Goal: Navigation & Orientation: Find specific page/section

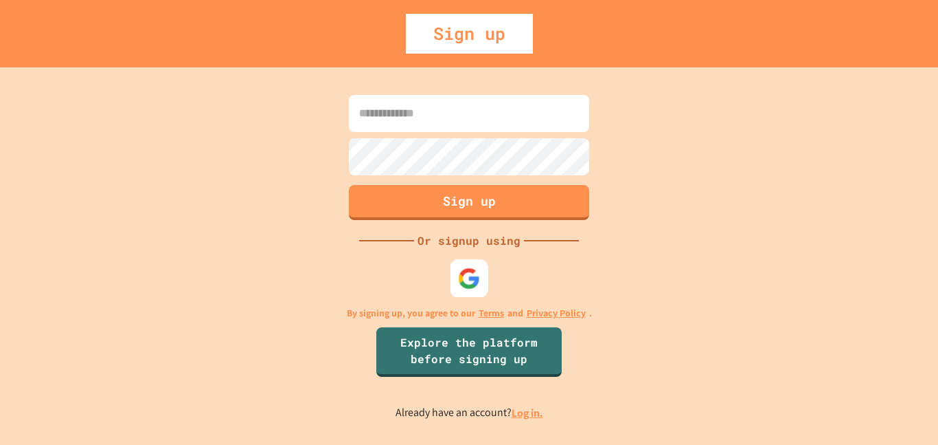
click at [471, 282] on img at bounding box center [469, 278] width 23 height 23
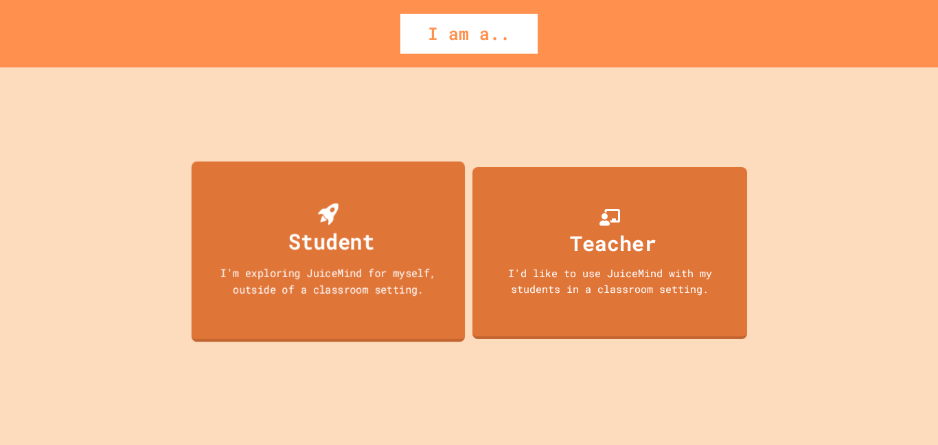
click at [302, 262] on div "Student I'm exploring JuiceMind for myself, outside of a classroom setting." at bounding box center [328, 251] width 273 height 181
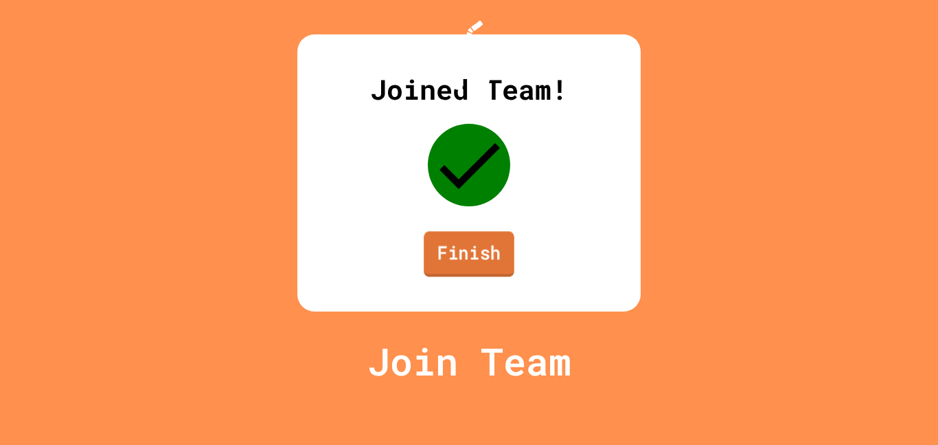
click at [472, 276] on link "Finish" at bounding box center [469, 253] width 91 height 45
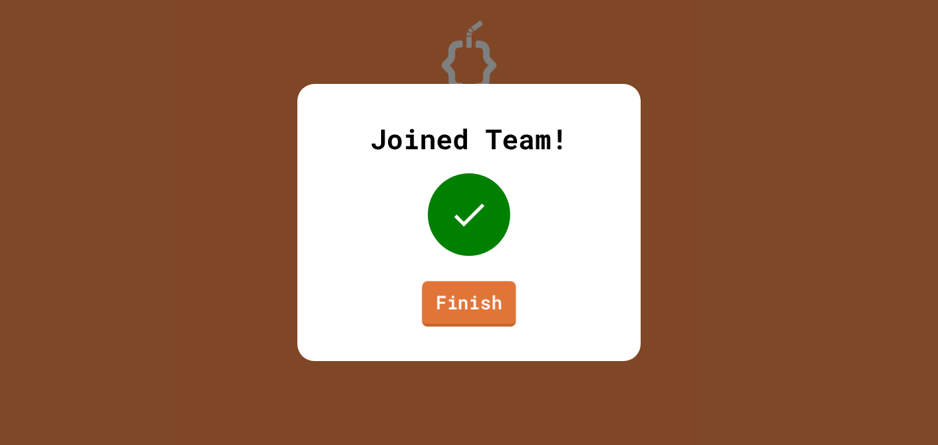
click at [456, 311] on link "Finish" at bounding box center [469, 303] width 94 height 45
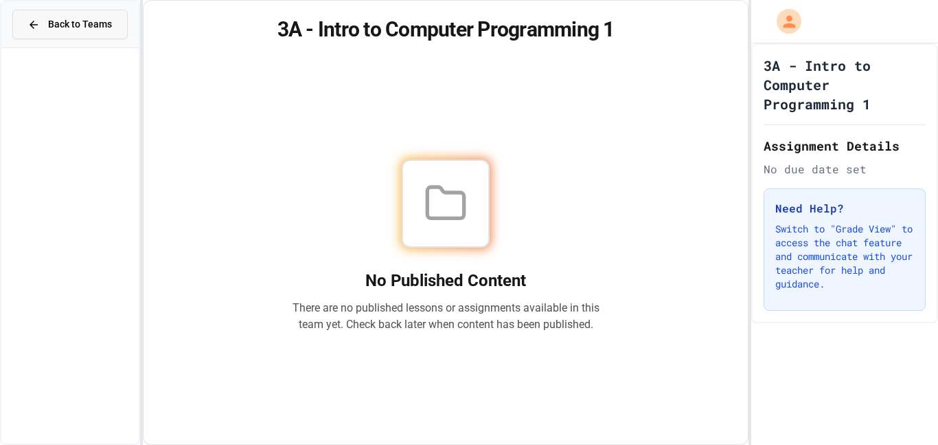
click at [25, 25] on button "Back to Teams" at bounding box center [69, 25] width 115 height 30
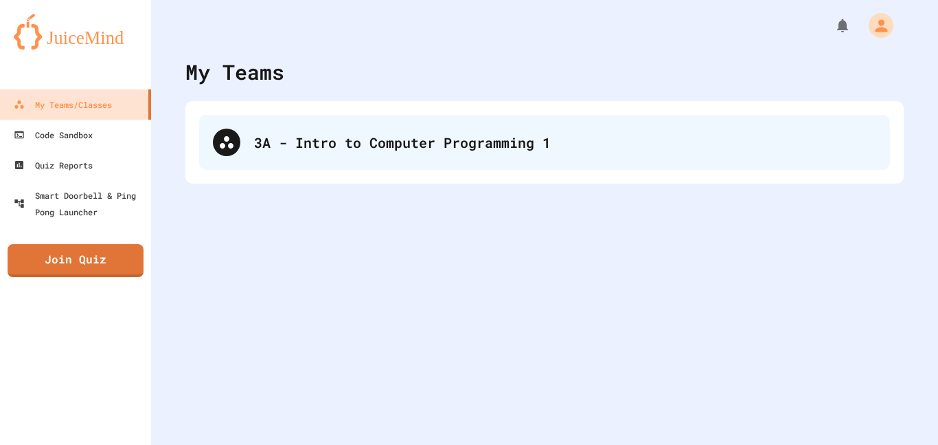
click at [334, 135] on div "3A - Intro to Computer Programming 1" at bounding box center [565, 142] width 622 height 21
